Goal: Check status: Check status

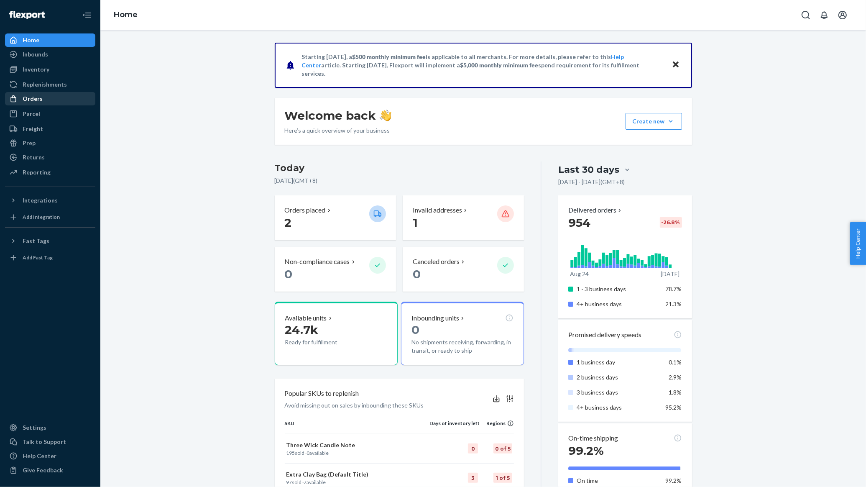
click at [37, 102] on div "Orders" at bounding box center [33, 99] width 20 height 8
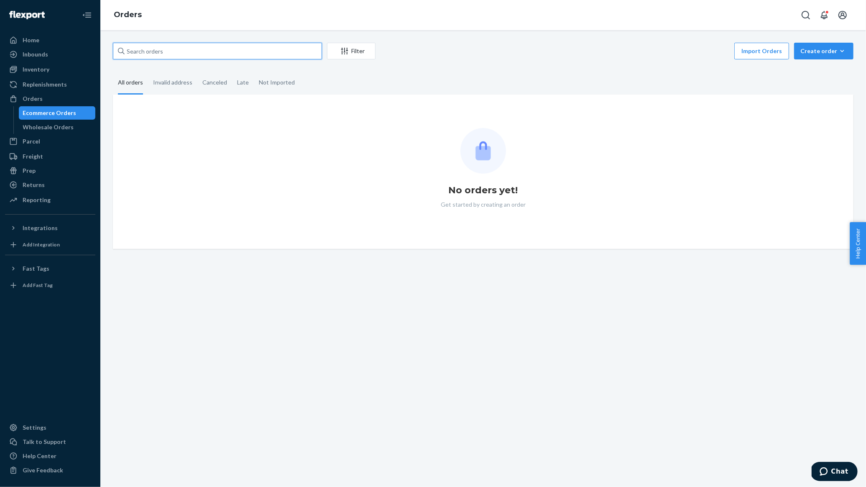
click at [262, 56] on input "text" at bounding box center [217, 51] width 209 height 17
paste input "[EMAIL_ADDRESS][DOMAIN_NAME]"
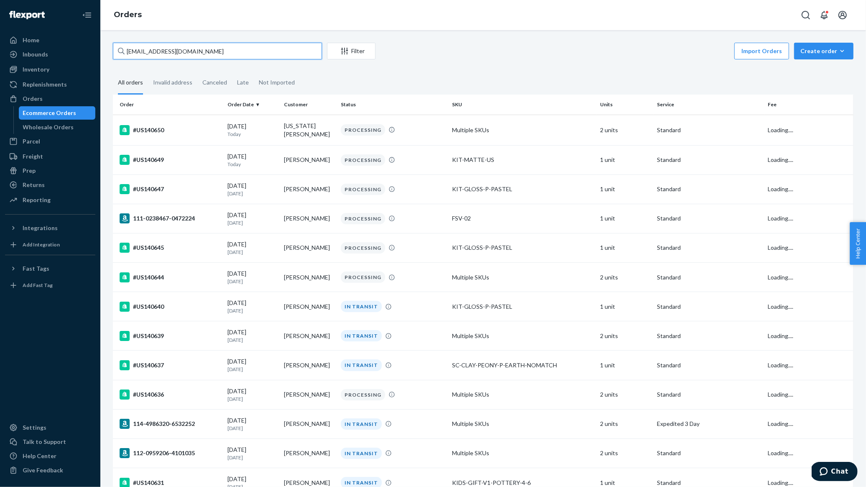
type input "[EMAIL_ADDRESS][DOMAIN_NAME]"
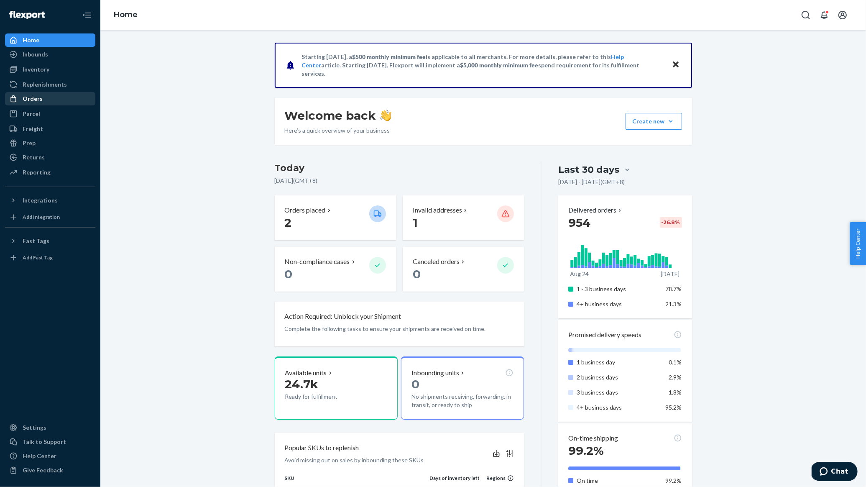
click at [39, 97] on div "Orders" at bounding box center [33, 99] width 20 height 8
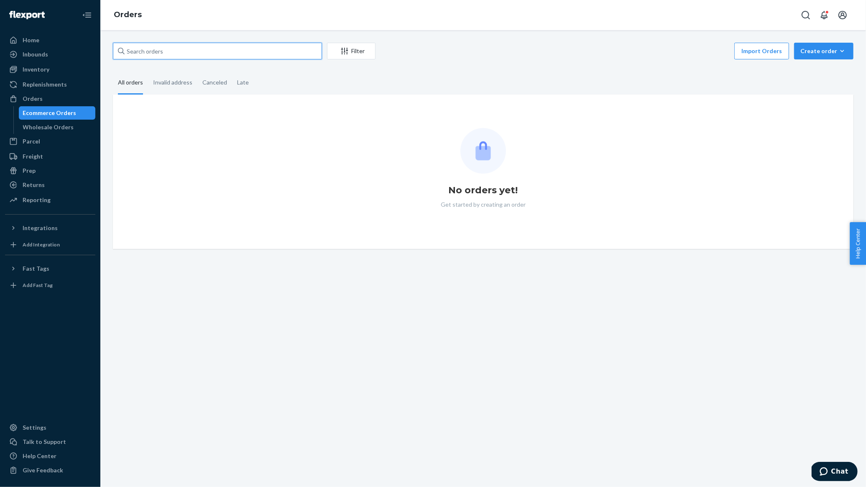
click at [219, 51] on input "text" at bounding box center [217, 51] width 209 height 17
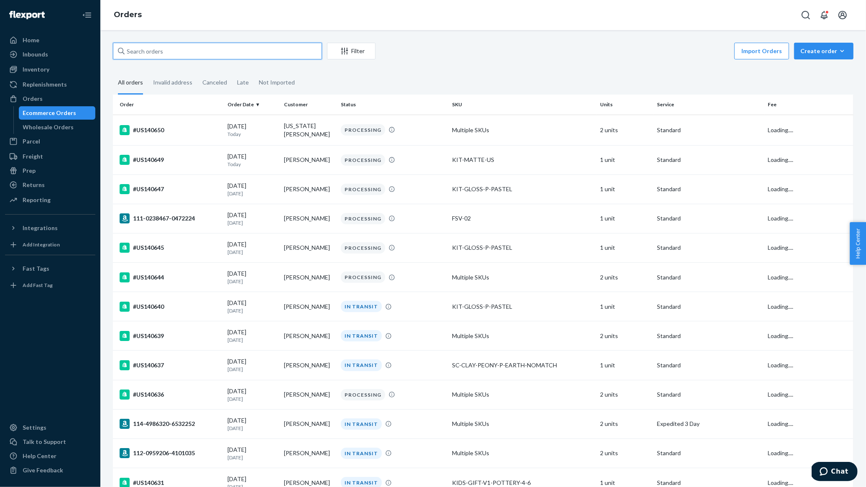
paste input "INV-US-0585"
type input "INV-US-0585"
